Goal: Navigation & Orientation: Find specific page/section

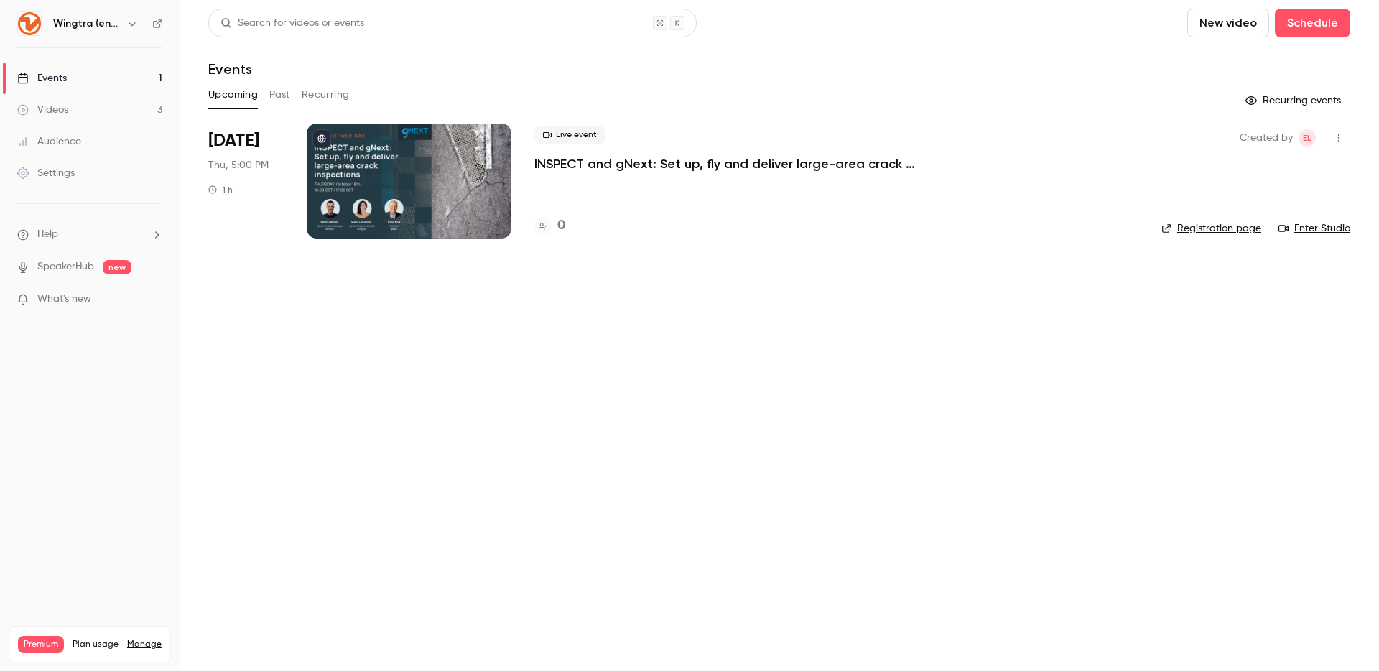
click at [669, 166] on p "INSPECT and gNext: Set up, fly and deliver large-area crack inspections in a fe…" at bounding box center [749, 163] width 431 height 17
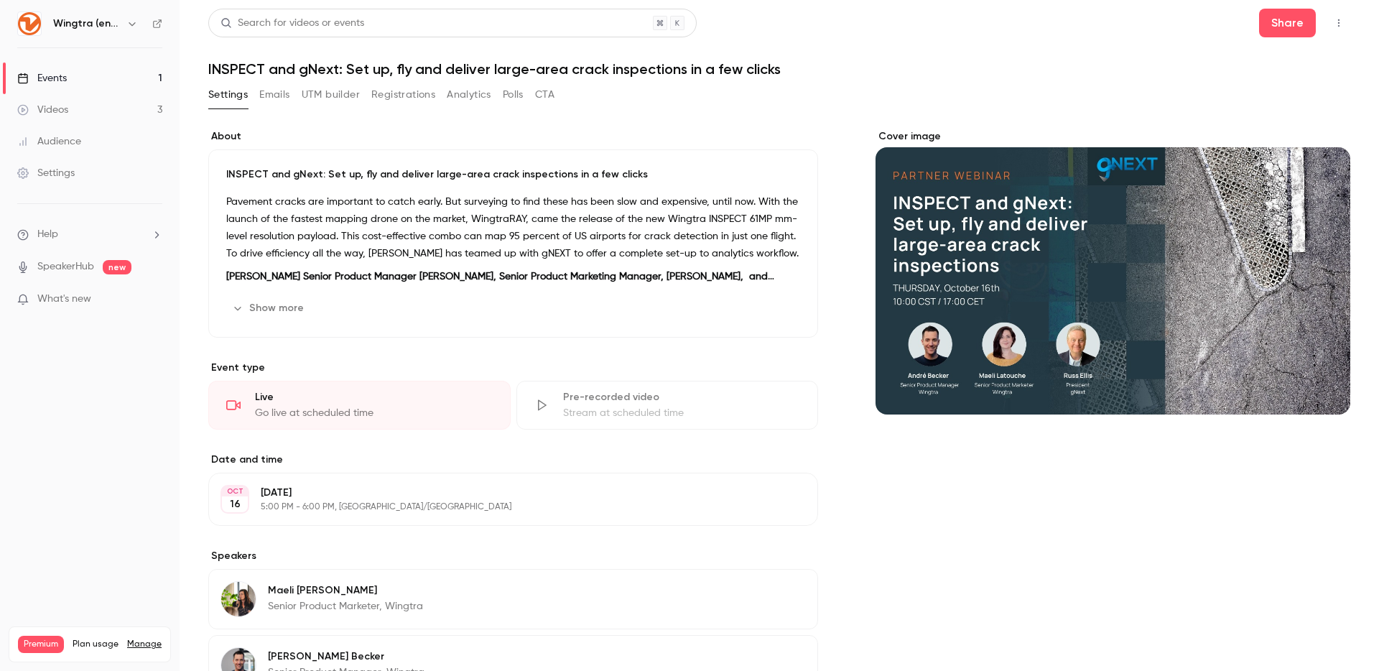
click at [1343, 26] on icon "button" at bounding box center [1338, 23] width 11 height 10
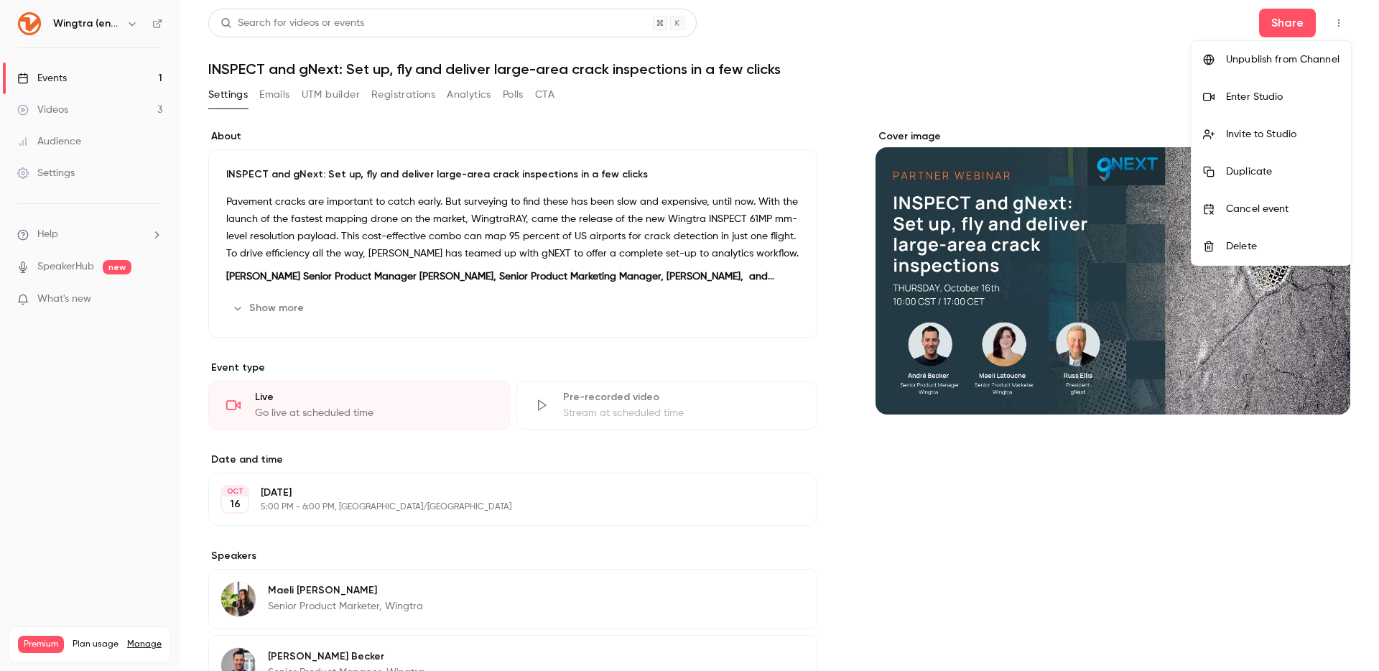
drag, startPoint x: 1160, startPoint y: 30, endPoint x: 1147, endPoint y: 32, distance: 13.7
click at [1160, 30] on div at bounding box center [689, 335] width 1379 height 671
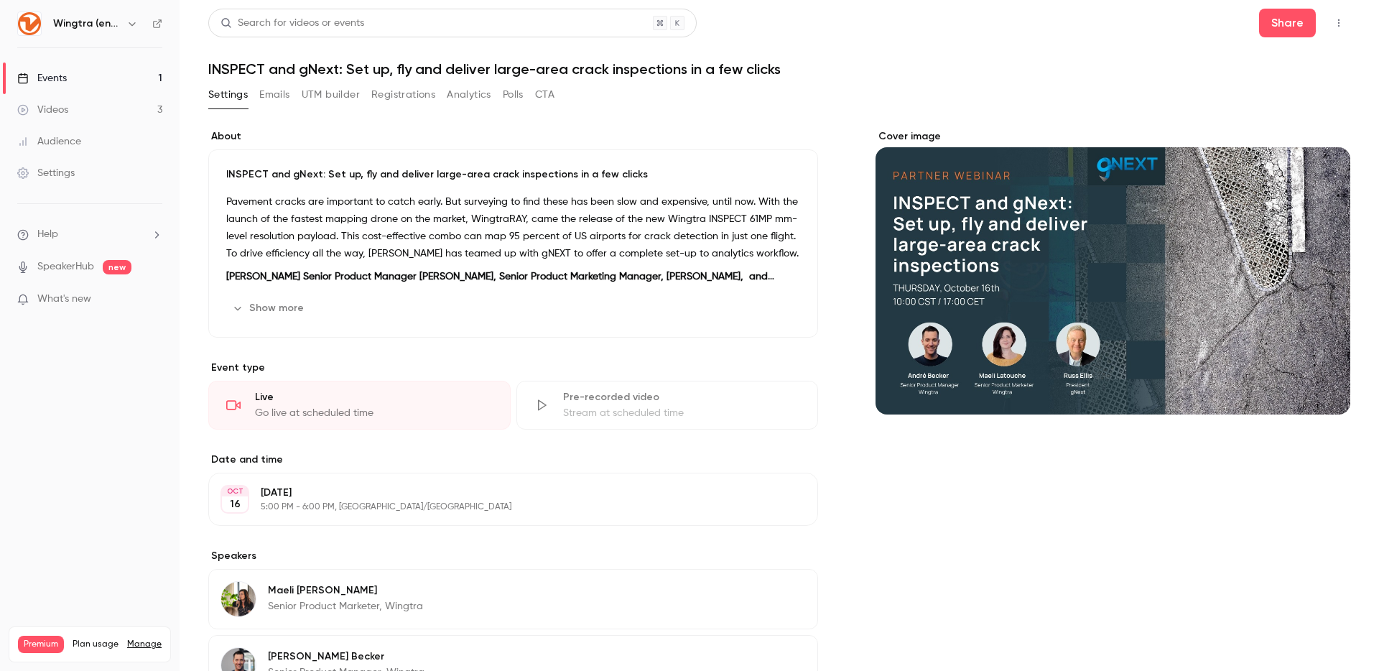
click at [1349, 15] on button "button" at bounding box center [1338, 22] width 23 height 23
click at [1337, 27] on icon "button" at bounding box center [1338, 23] width 11 height 10
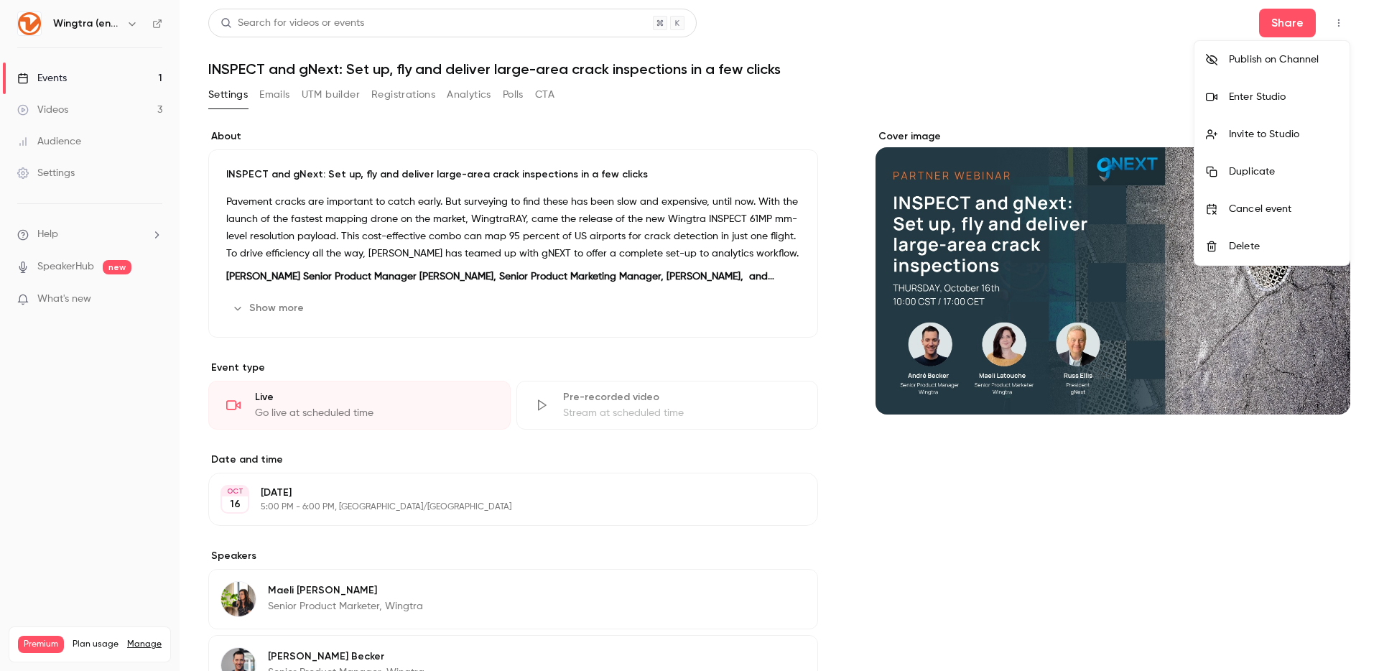
click at [1307, 58] on div "Publish on Channel" at bounding box center [1283, 59] width 109 height 14
click at [1016, 85] on div at bounding box center [689, 335] width 1379 height 671
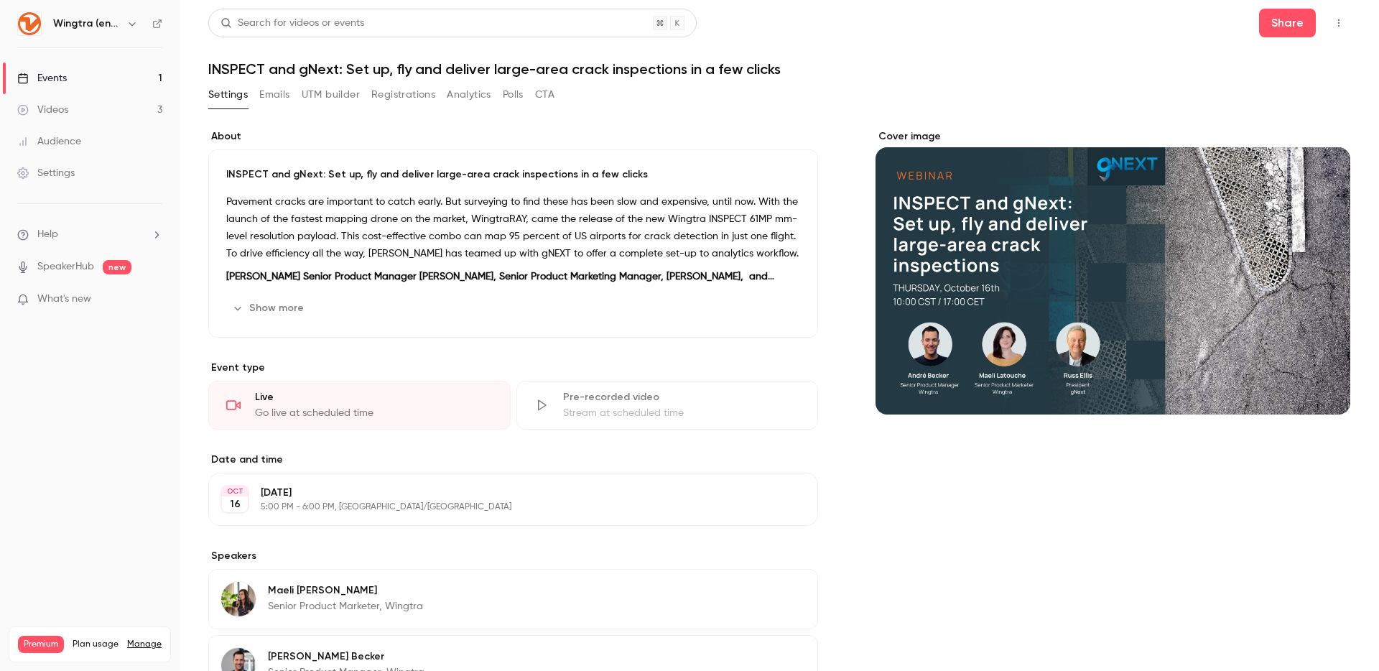
click at [70, 77] on link "Events 1" at bounding box center [90, 78] width 180 height 32
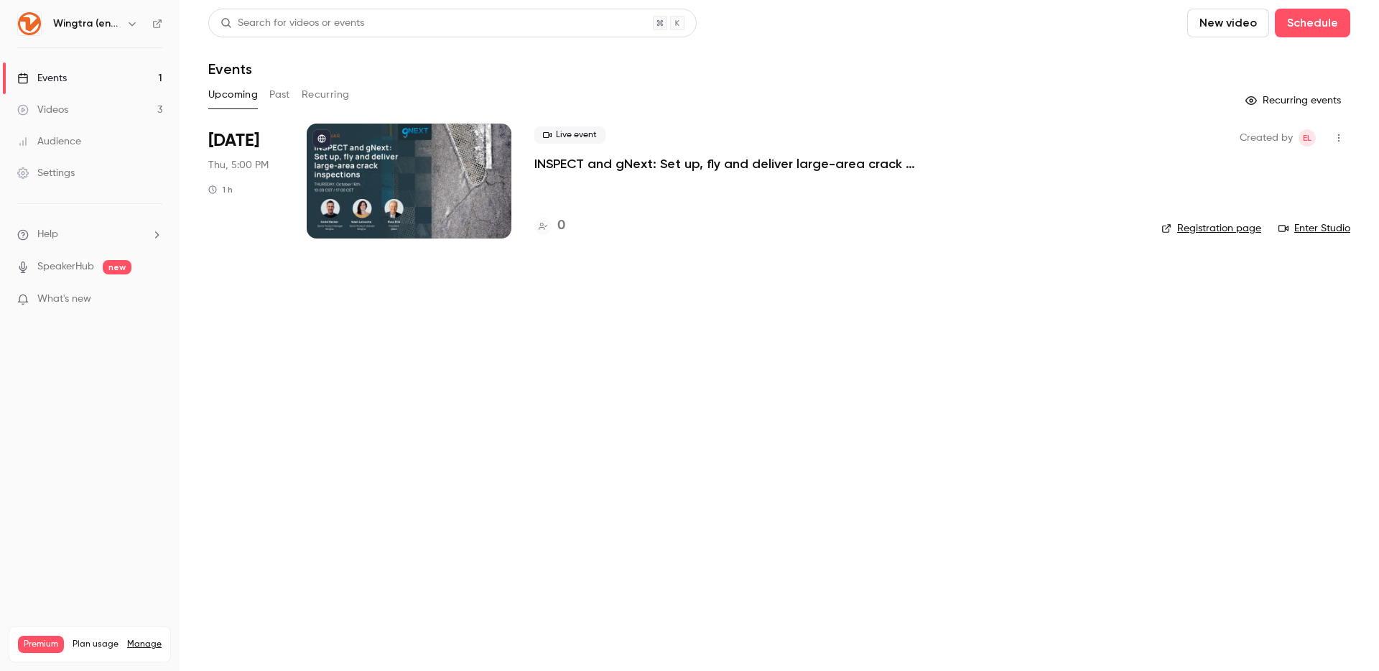
click at [775, 166] on p "INSPECT and gNext: Set up, fly and deliver large-area crack inspections in a fe…" at bounding box center [749, 163] width 431 height 17
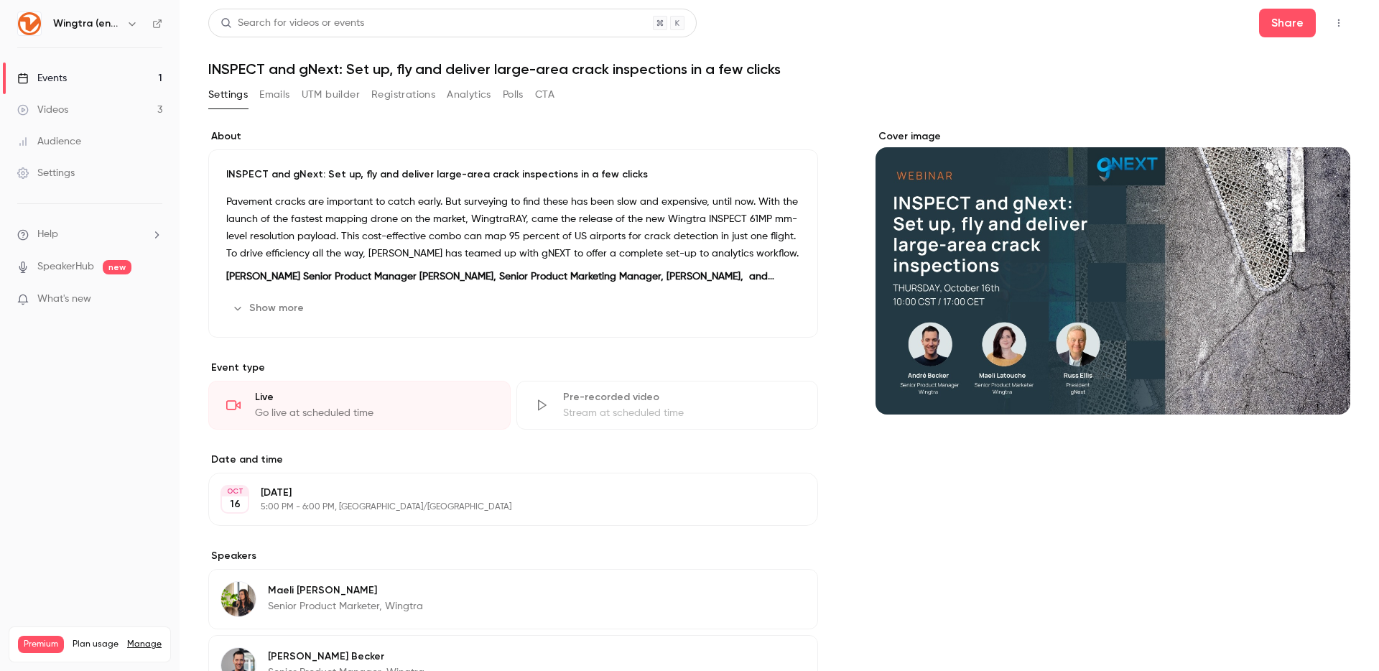
click at [1344, 28] on button "button" at bounding box center [1338, 22] width 23 height 23
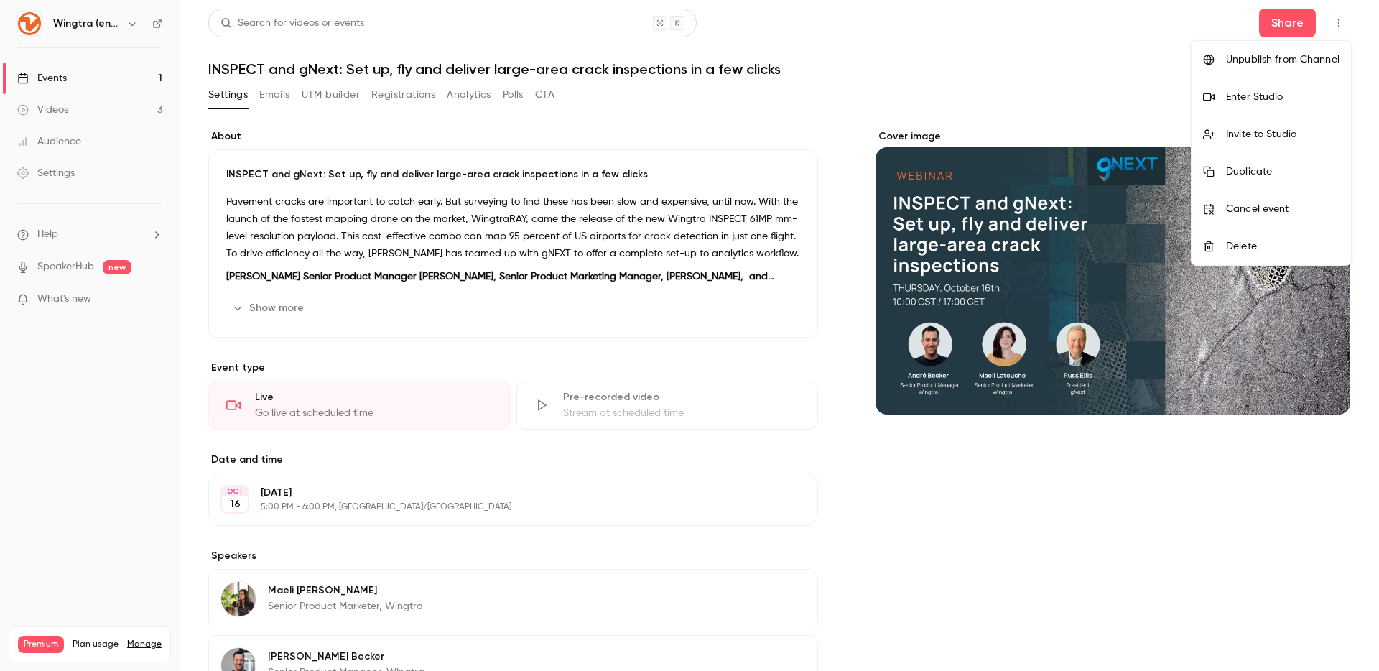
click at [750, 85] on div at bounding box center [689, 335] width 1379 height 671
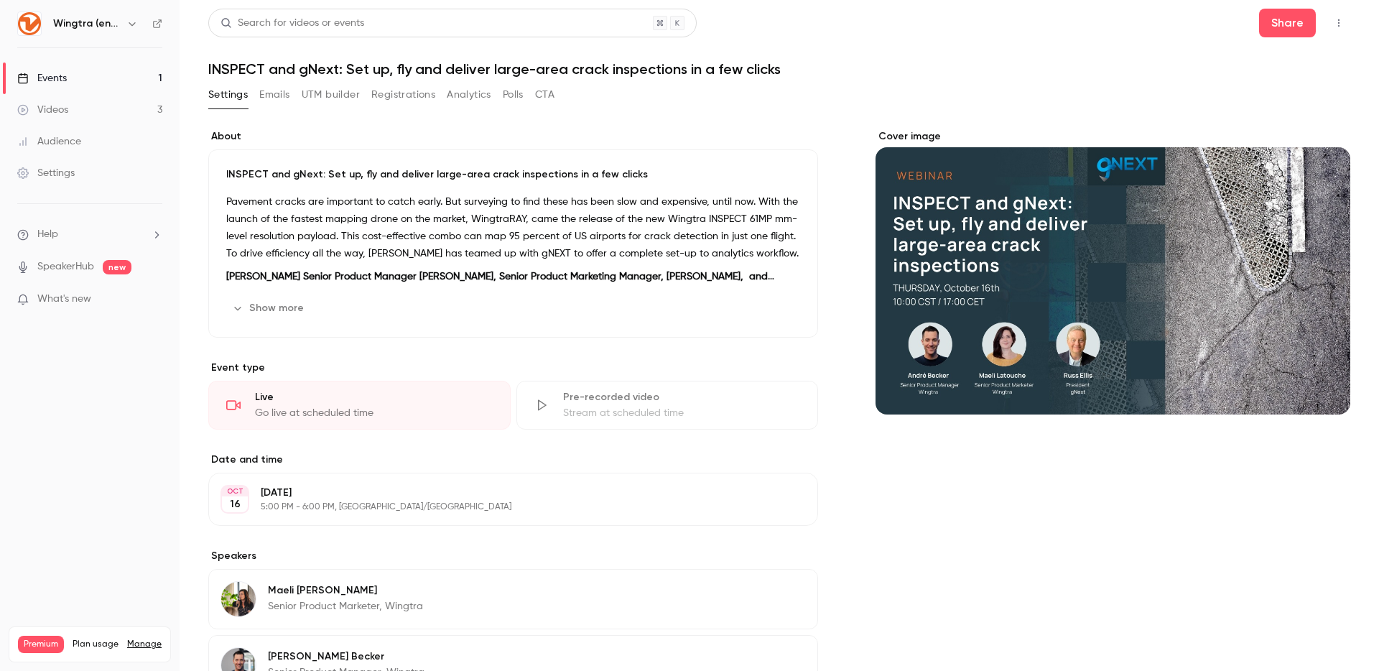
click at [134, 25] on icon "button" at bounding box center [131, 23] width 11 height 11
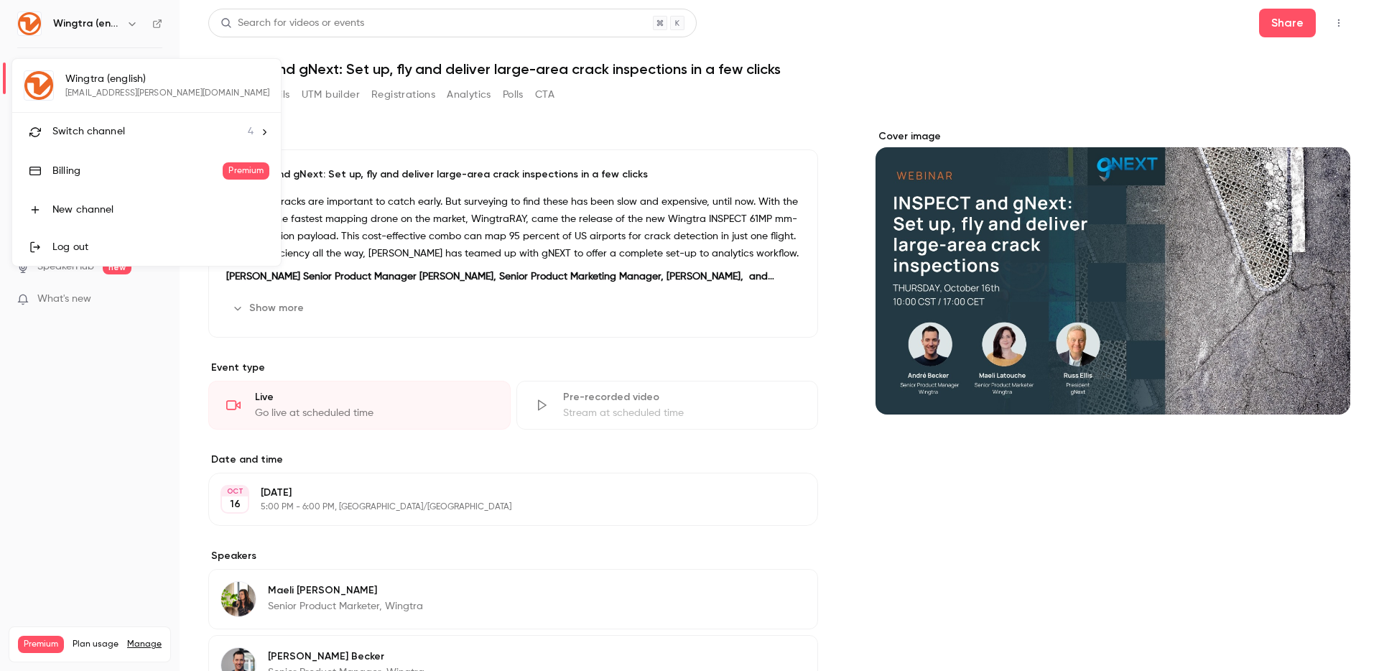
click at [65, 19] on div at bounding box center [689, 335] width 1379 height 671
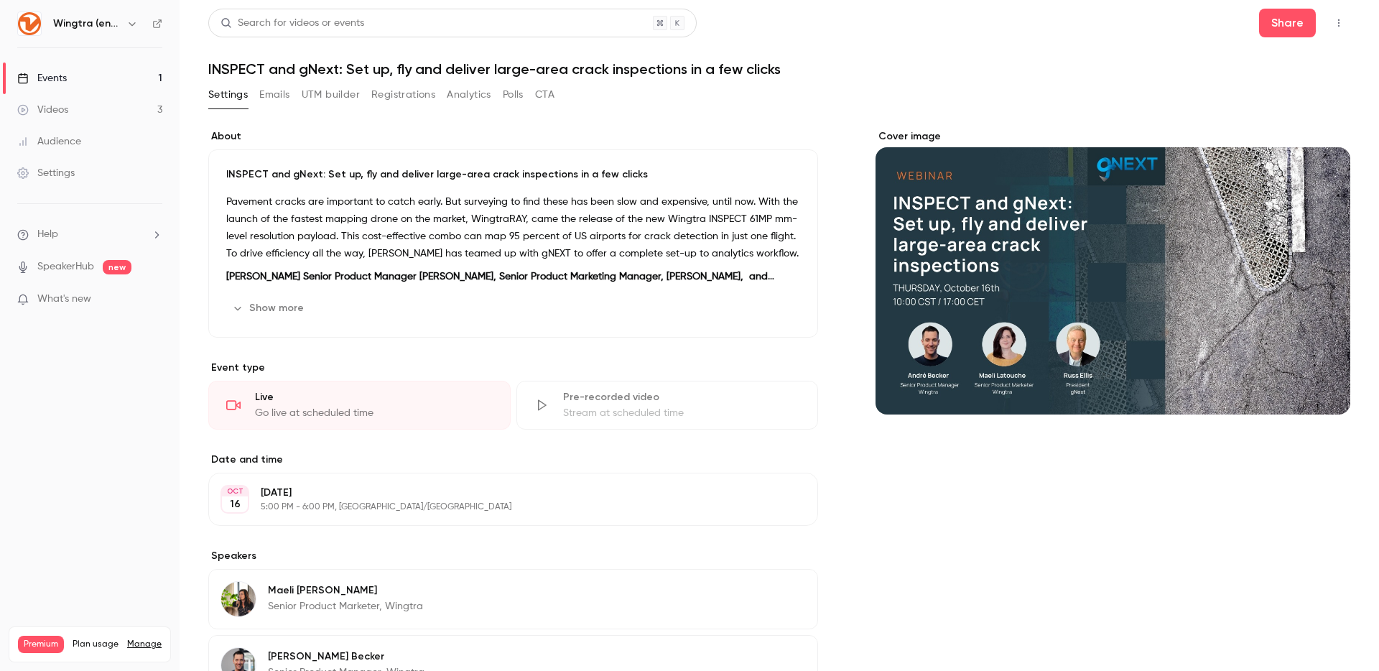
drag, startPoint x: 77, startPoint y: 26, endPoint x: 94, endPoint y: 28, distance: 17.4
click at [77, 25] on h6 "Wingtra (english)" at bounding box center [86, 24] width 67 height 14
click at [131, 26] on icon "button" at bounding box center [131, 23] width 11 height 11
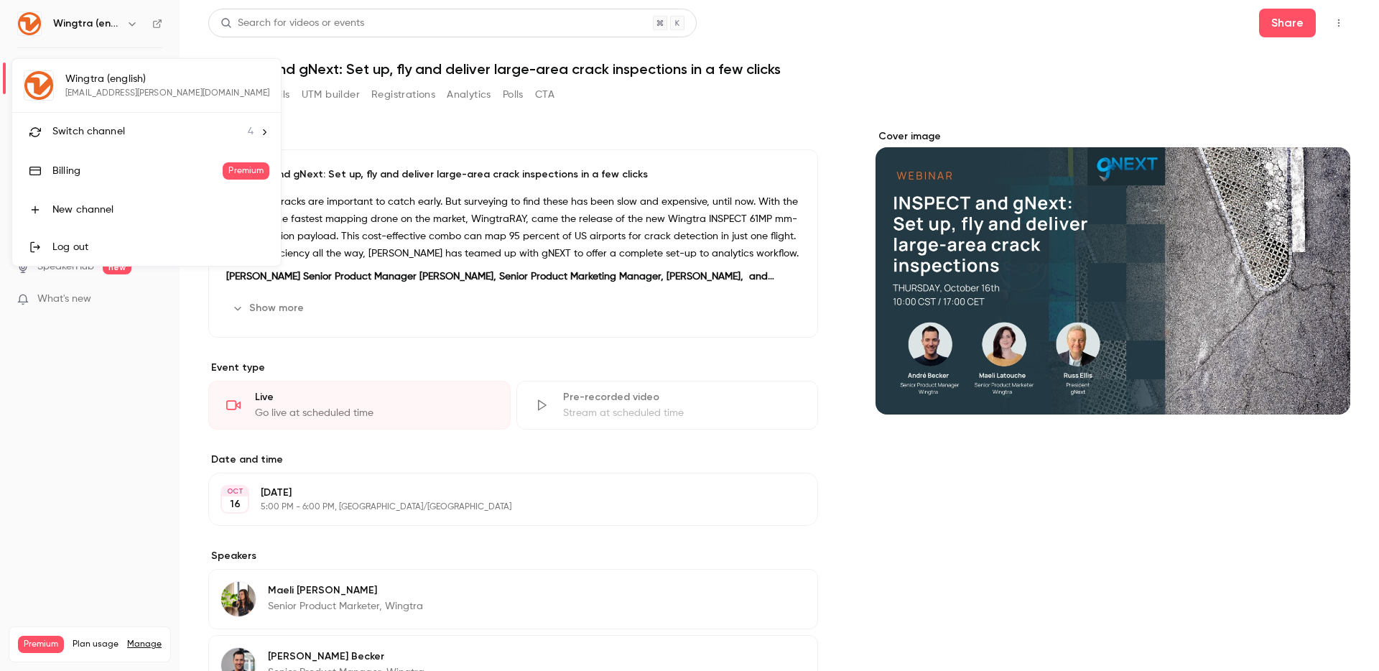
click at [97, 129] on span "Switch channel" at bounding box center [88, 131] width 73 height 15
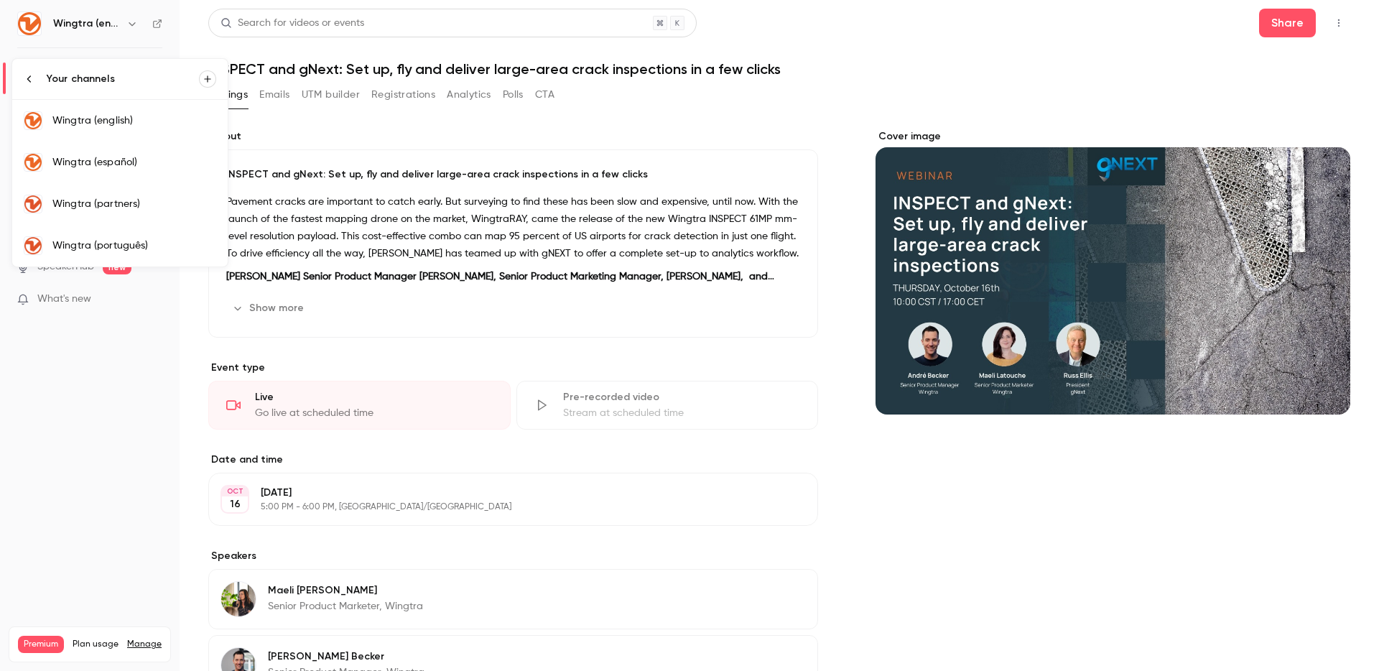
click at [115, 198] on div "Wingtra (partners)" at bounding box center [134, 204] width 164 height 14
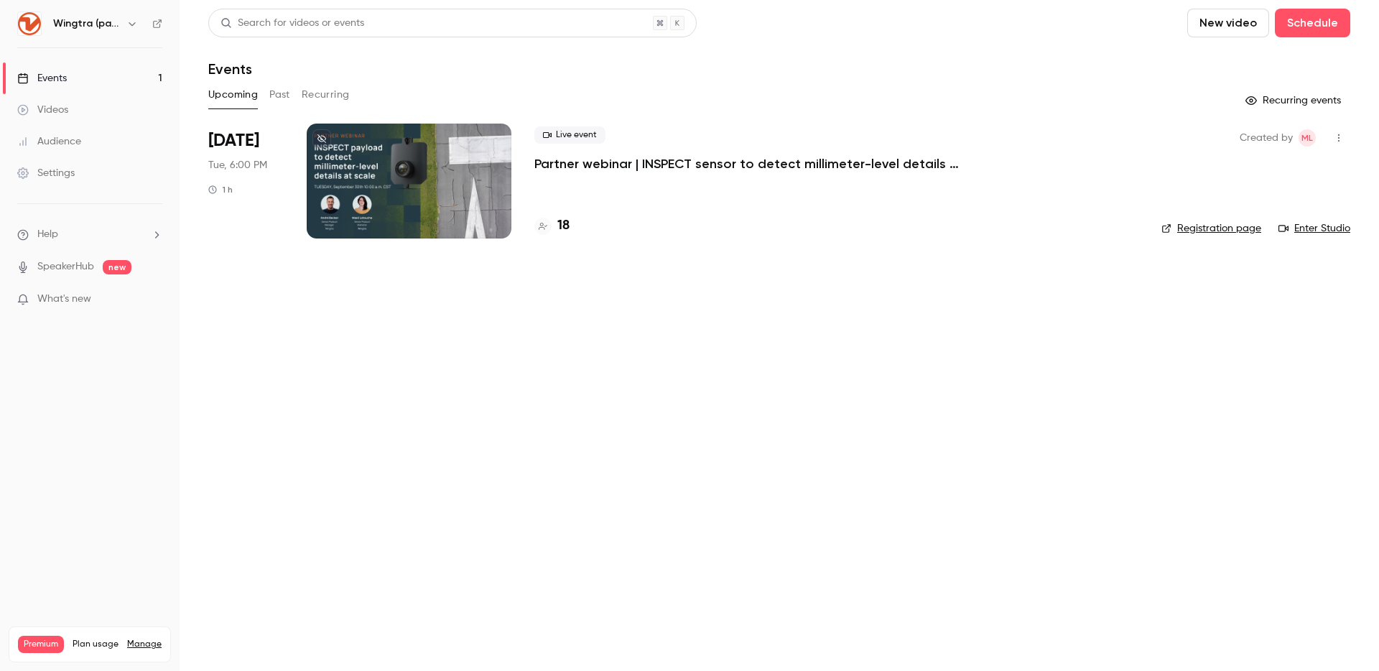
click at [734, 162] on p "Partner webinar | INSPECT sensor to detect millimeter-level details at scale" at bounding box center [749, 163] width 431 height 17
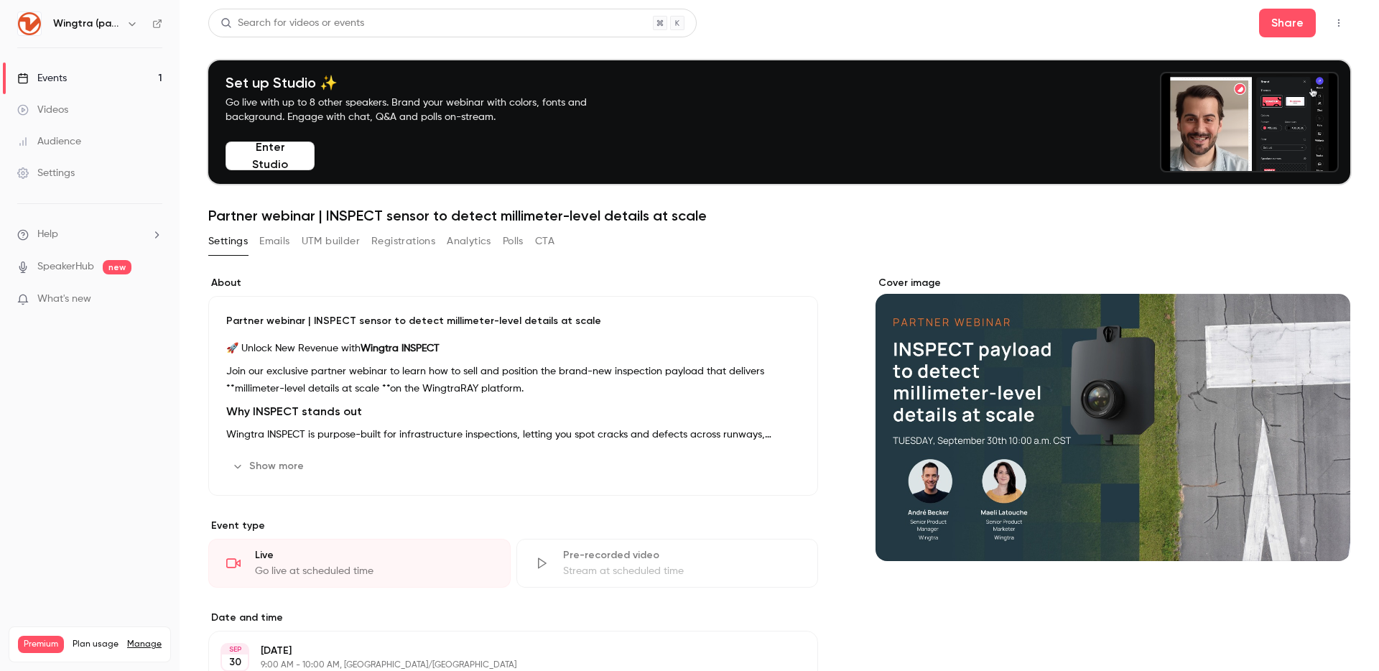
click at [1334, 22] on icon "button" at bounding box center [1338, 23] width 11 height 10
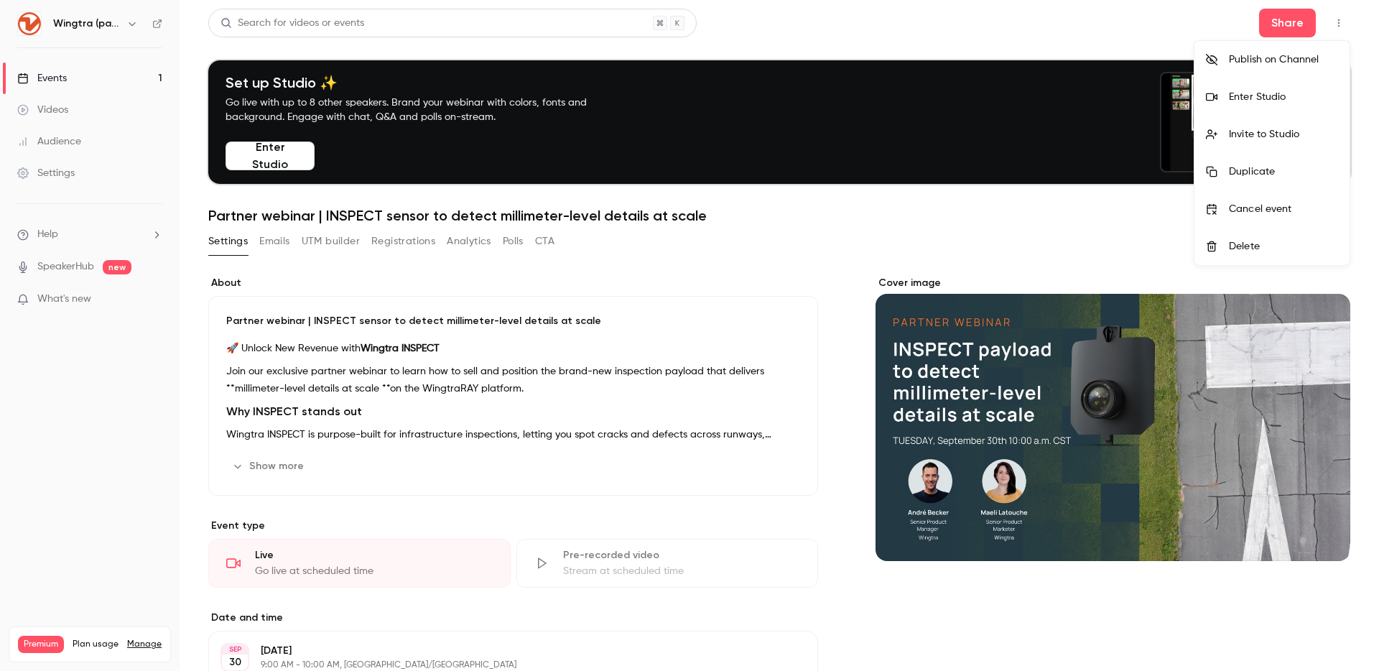
click at [1320, 100] on div "Enter Studio" at bounding box center [1283, 97] width 109 height 14
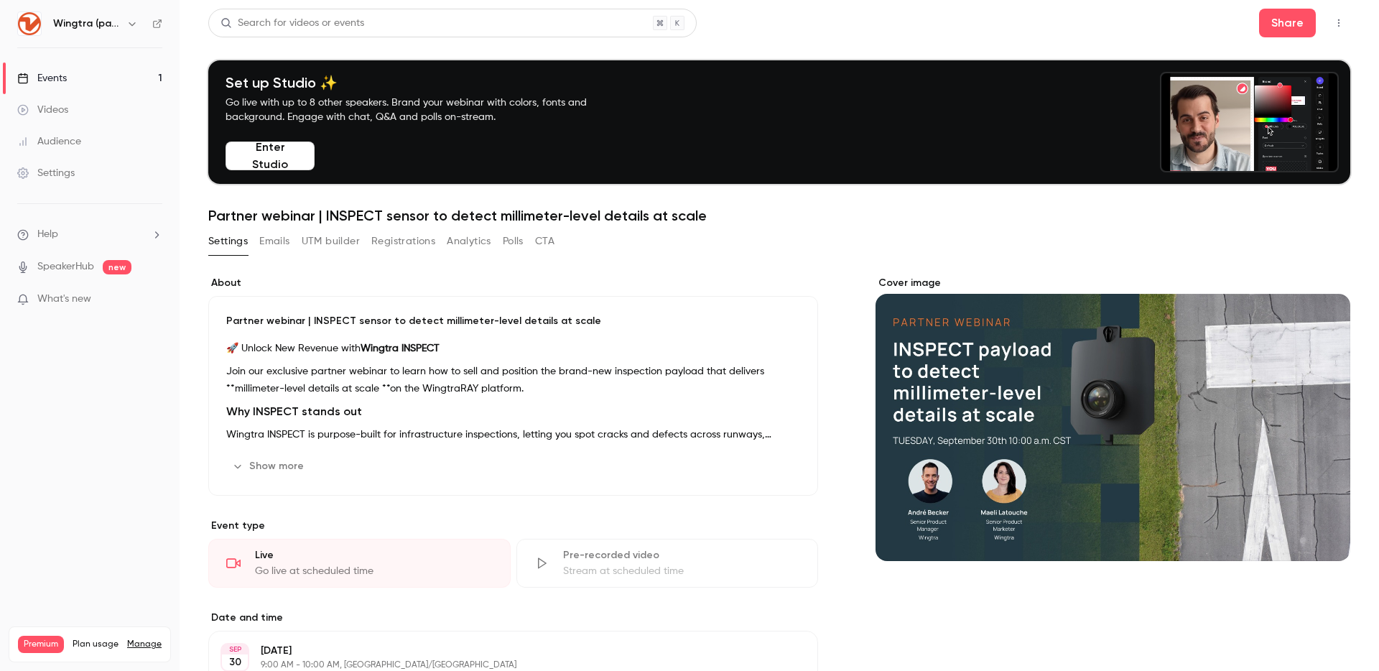
drag, startPoint x: 120, startPoint y: 12, endPoint x: 125, endPoint y: 26, distance: 14.5
click at [120, 12] on div "Wingtra (partners)" at bounding box center [89, 23] width 145 height 24
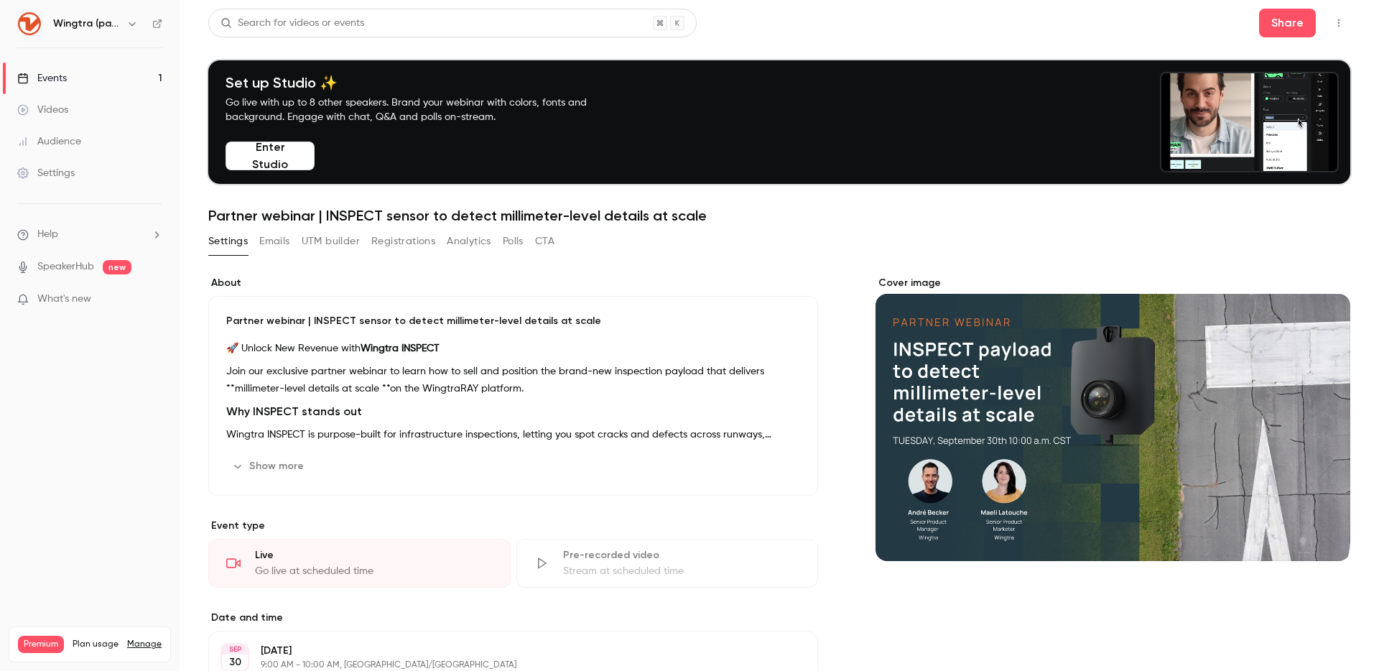
click at [126, 23] on icon "button" at bounding box center [131, 23] width 11 height 11
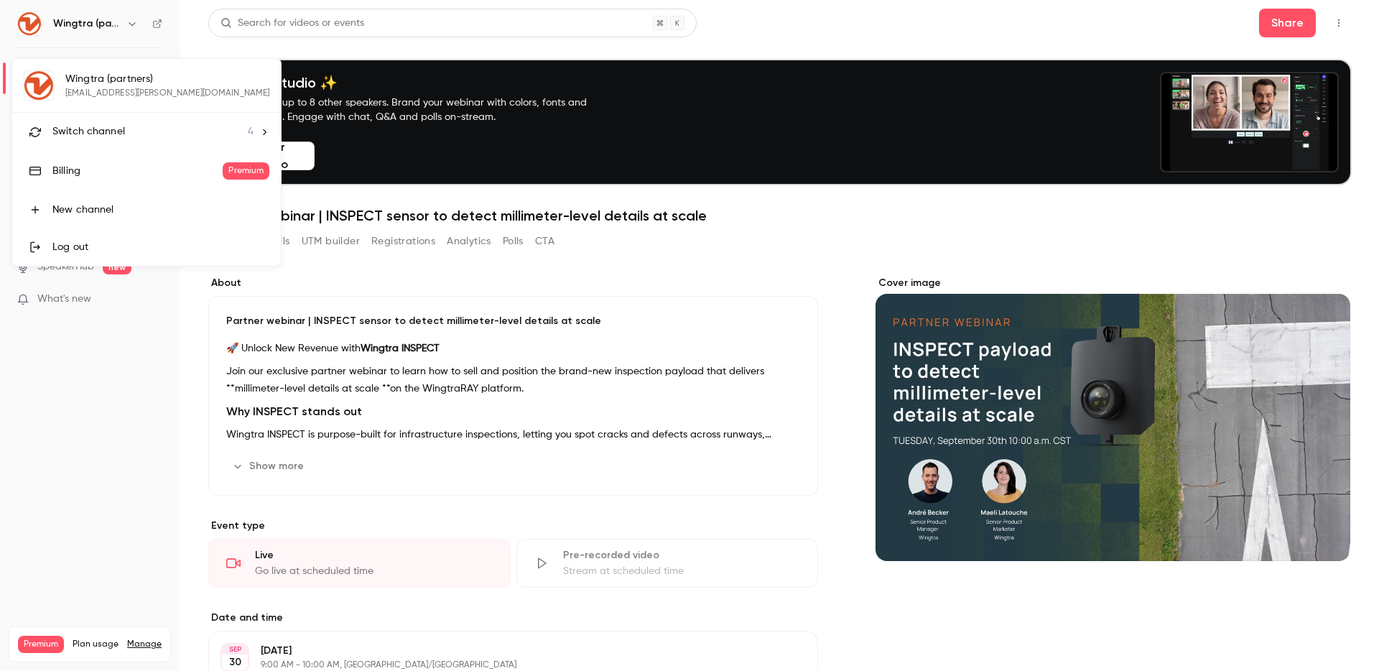
click at [131, 129] on div "Switch channel 4" at bounding box center [152, 131] width 201 height 15
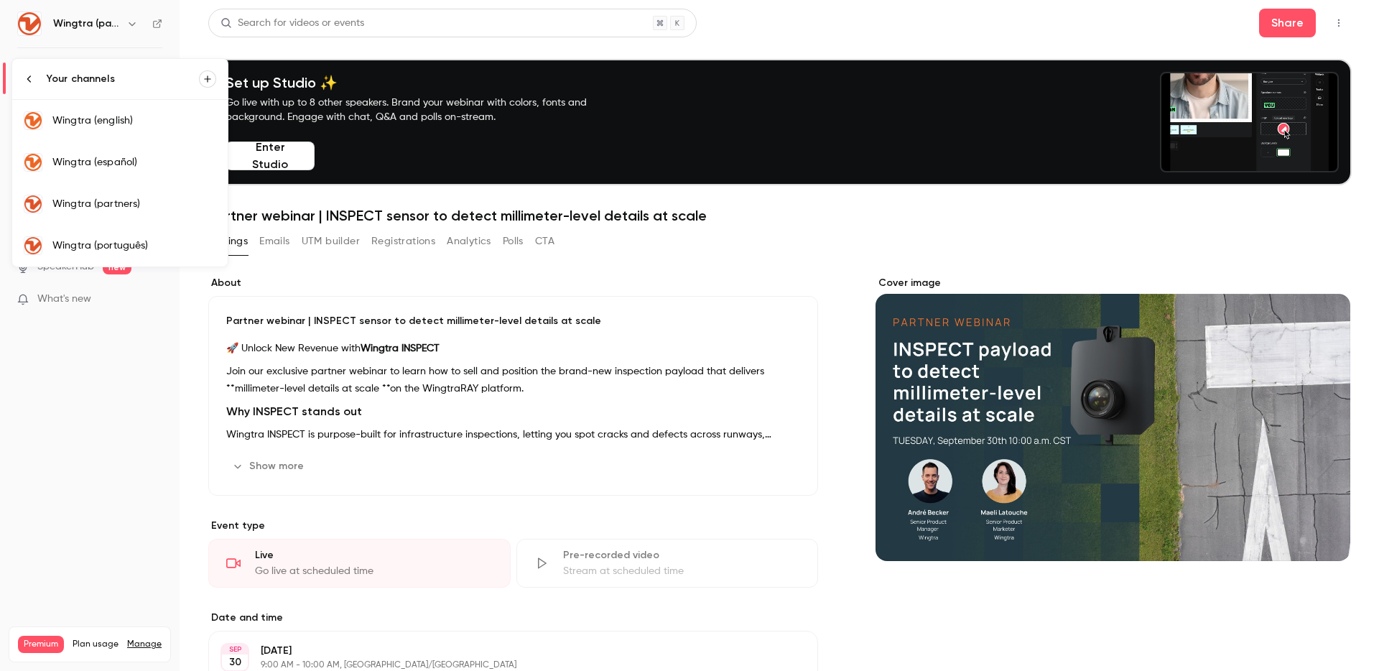
click at [131, 126] on div "Wingtra (english)" at bounding box center [134, 120] width 164 height 14
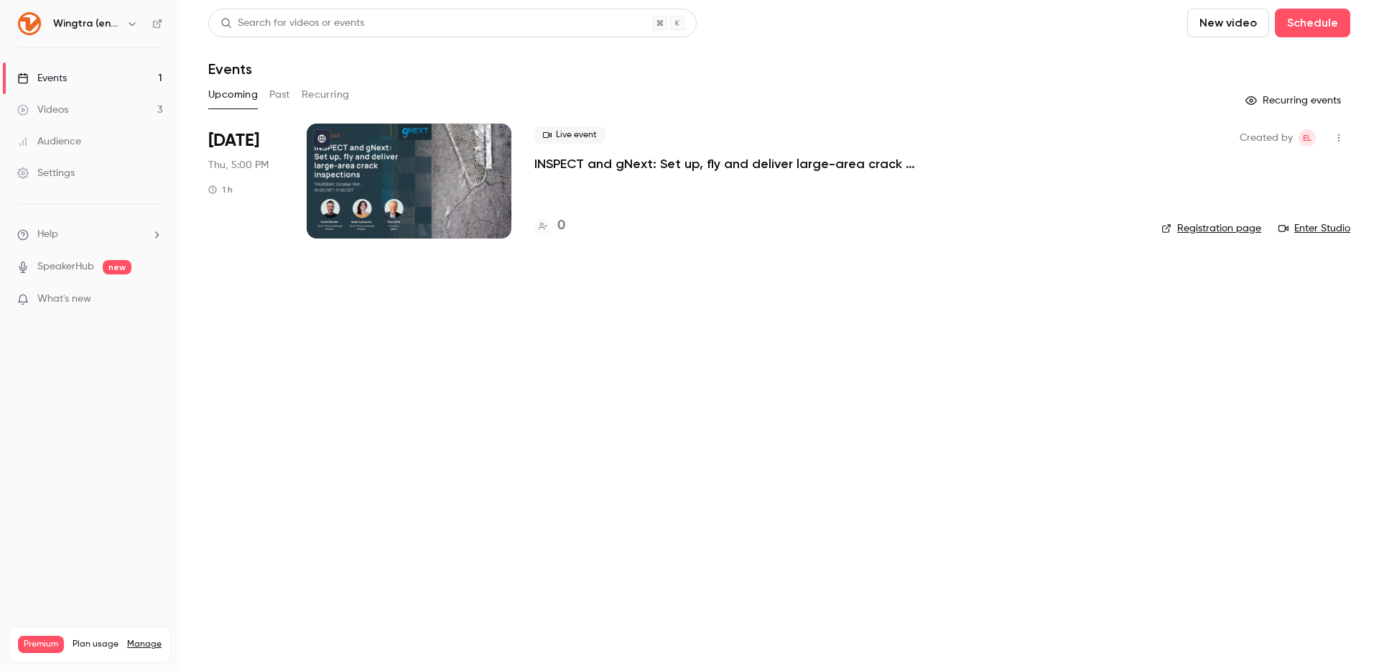
click at [293, 93] on div "Upcoming Past Recurring" at bounding box center [779, 94] width 1142 height 23
click at [279, 94] on button "Past" at bounding box center [279, 94] width 21 height 23
